Goal: Navigation & Orientation: Find specific page/section

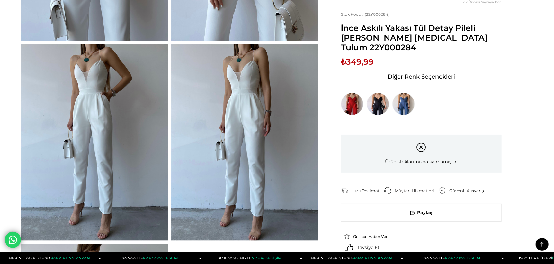
scroll to position [418, 0]
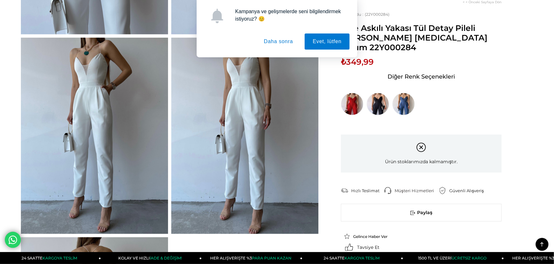
click at [279, 44] on button "Daha sonra" at bounding box center [278, 41] width 45 height 16
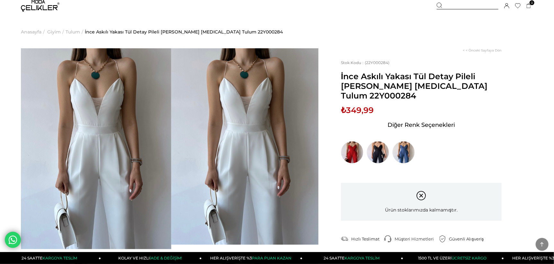
scroll to position [0, 0]
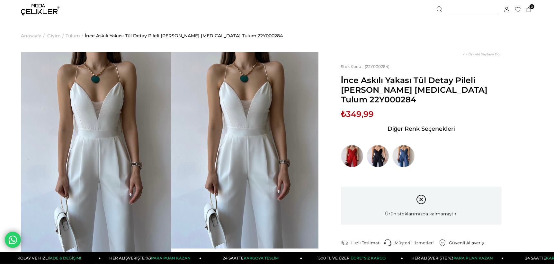
click at [70, 36] on span "Tulum" at bounding box center [73, 35] width 14 height 33
click at [71, 35] on span "Tulum" at bounding box center [73, 35] width 14 height 33
